Goal: Task Accomplishment & Management: Complete application form

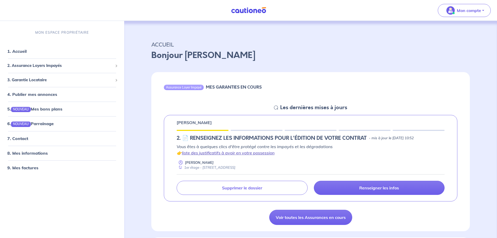
click at [228, 153] on link "liste des justificatifs à avoir en votre possession" at bounding box center [228, 152] width 93 height 5
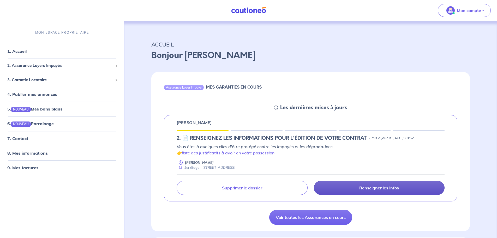
click at [417, 190] on link "Renseigner les infos" at bounding box center [379, 187] width 131 height 14
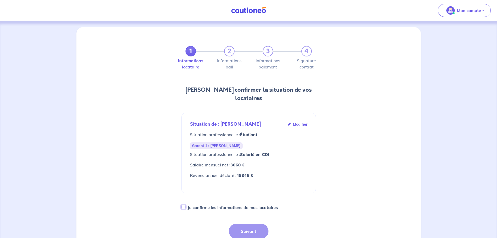
click at [182, 204] on input "Je confirme les informations de mes locataires" at bounding box center [183, 206] width 4 height 4
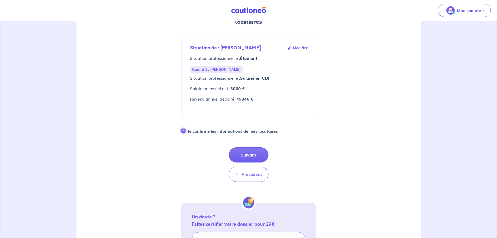
scroll to position [104, 0]
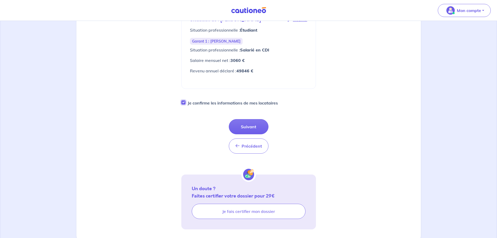
click at [183, 100] on input "Je confirme les informations de mes locataires" at bounding box center [183, 102] width 4 height 4
checkbox input "false"
click at [246, 143] on span "Précédent" at bounding box center [251, 145] width 20 height 5
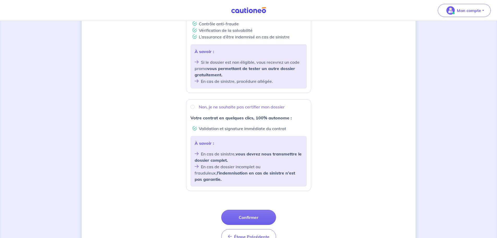
scroll to position [130, 0]
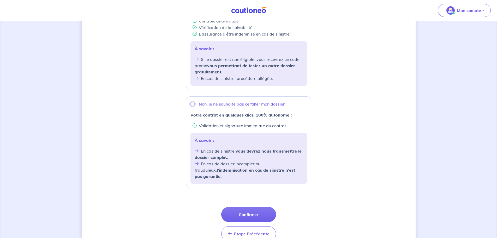
click at [193, 104] on input "Non, je ne souhaite pas certifier mon dossier" at bounding box center [192, 104] width 4 height 4
radio input "true"
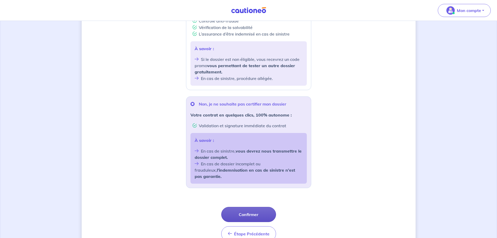
click at [266, 211] on button "Confirmer" at bounding box center [248, 214] width 55 height 15
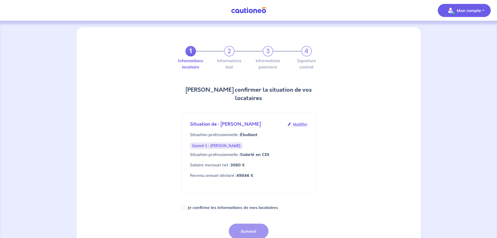
click at [461, 9] on p "Mon compte" at bounding box center [469, 10] width 24 height 6
click at [458, 34] on link "Mes informations" at bounding box center [459, 32] width 42 height 8
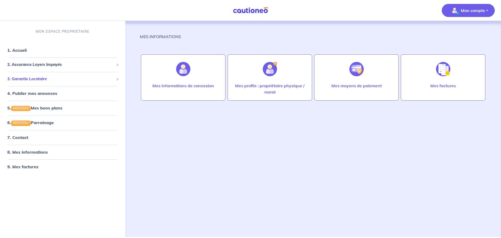
click at [54, 81] on span "3. Garantie Locataire" at bounding box center [60, 79] width 107 height 6
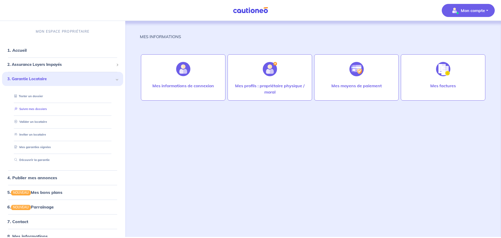
click at [39, 108] on link "Suivre mes dossiers" at bounding box center [29, 109] width 35 height 4
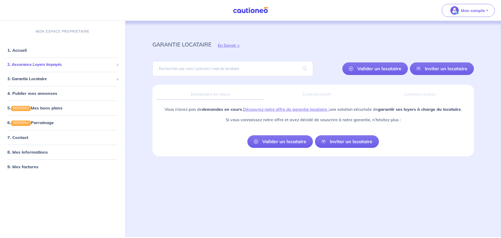
click at [51, 66] on span "2. Assurance Loyers Impayés" at bounding box center [60, 65] width 107 height 6
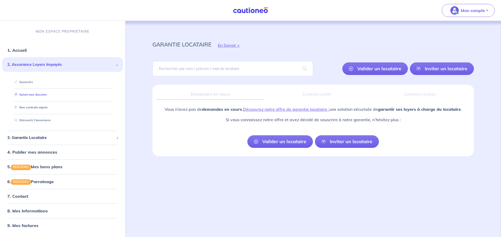
click at [28, 95] on link "Suivre mes dossiers" at bounding box center [29, 95] width 35 height 4
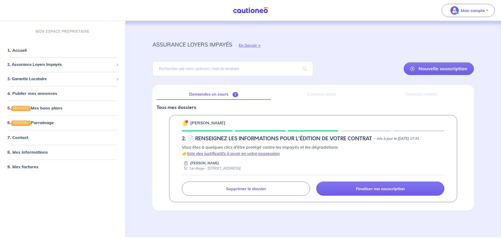
click at [274, 154] on link "liste des justificatifs à avoir en votre possession" at bounding box center [233, 152] width 93 height 5
click at [54, 65] on span "2. Assurance Loyers Impayés" at bounding box center [60, 65] width 107 height 6
